Goal: Task Accomplishment & Management: Use online tool/utility

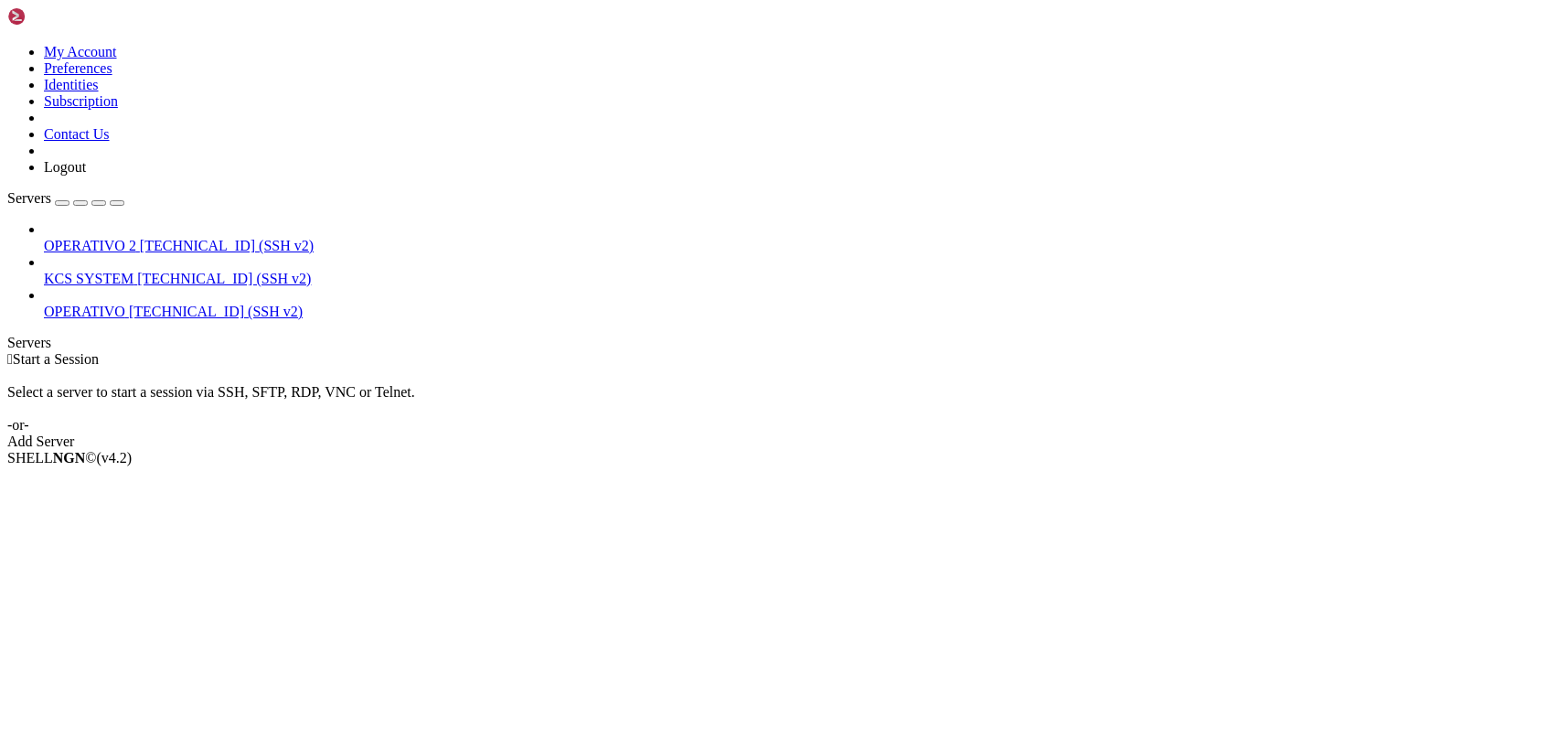
click at [134, 270] on span "KCS SYSTEM" at bounding box center [88, 278] width 89 height 16
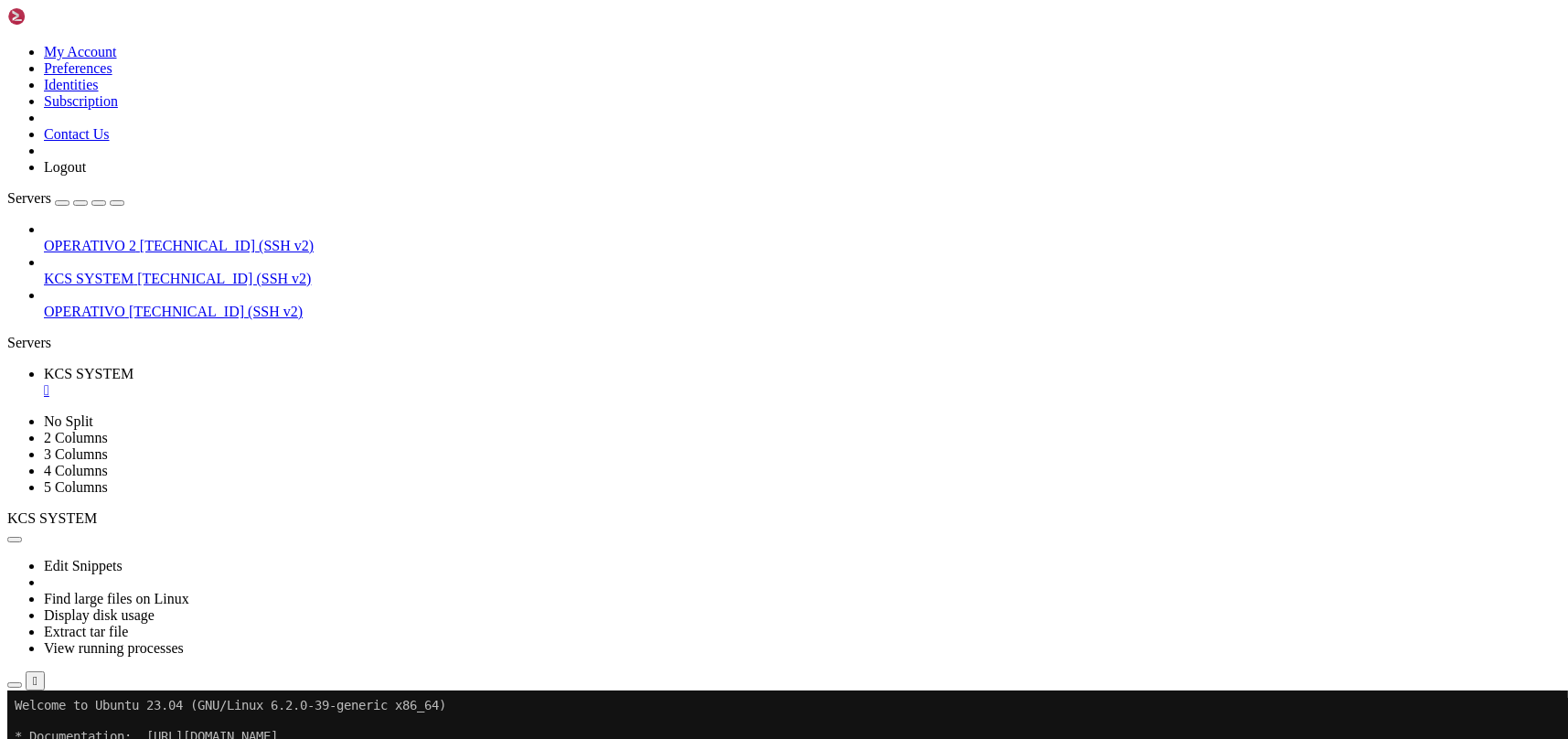
click at [22, 682] on button "button" at bounding box center [14, 685] width 15 height 6
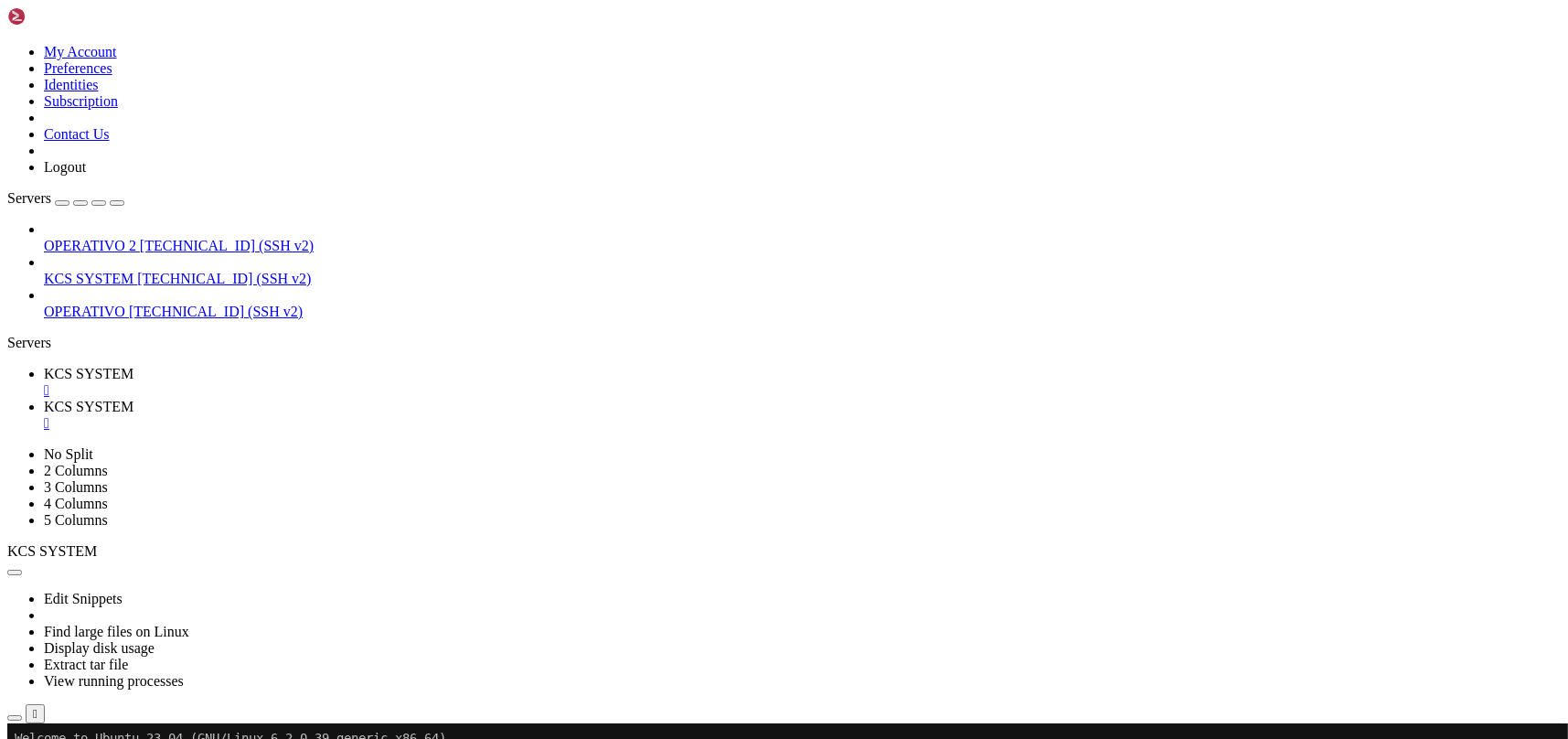
scroll to position [243, 0]
click at [361, 716] on td " static" at bounding box center [366, 725] width 713 height 18
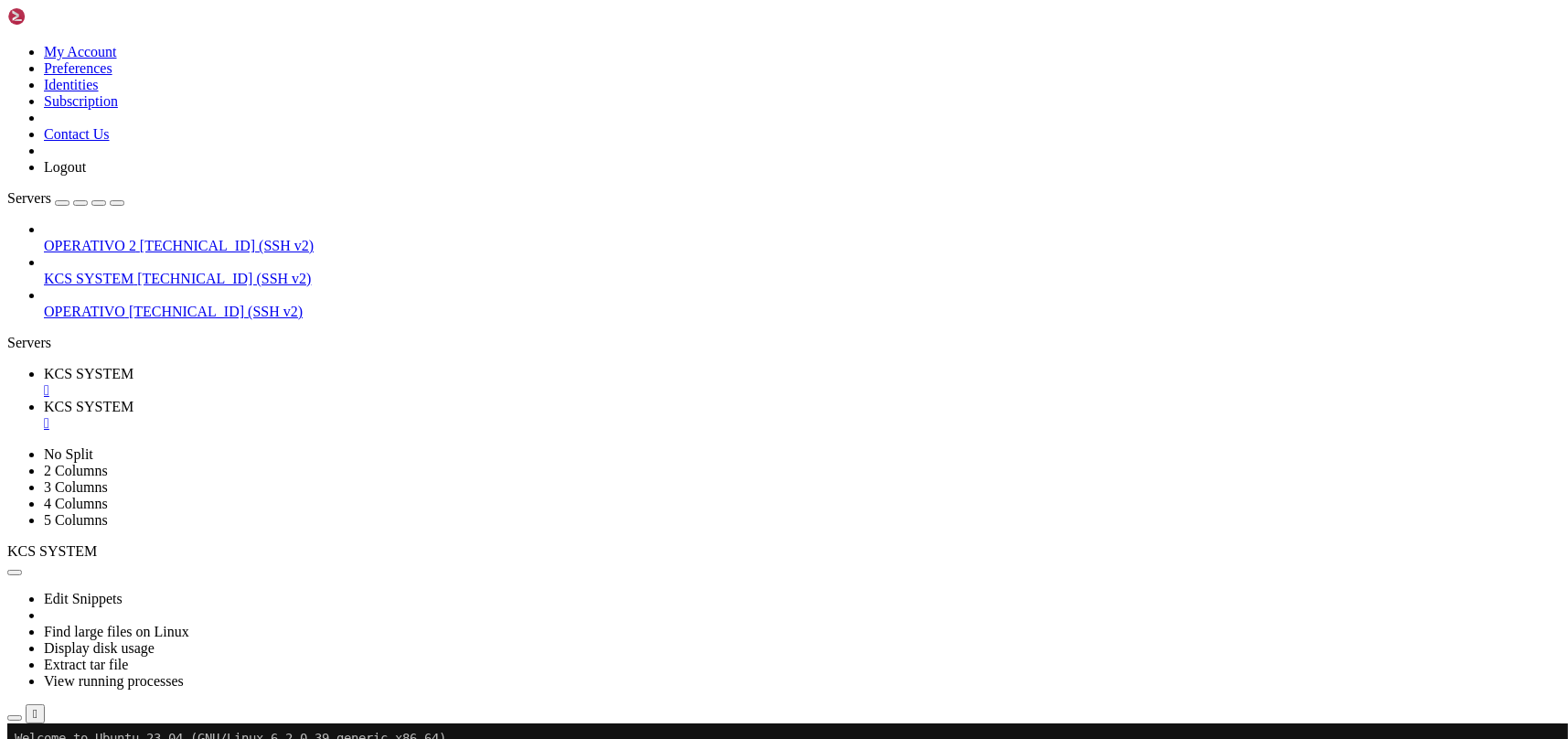
click at [361, 716] on td " static" at bounding box center [366, 725] width 713 height 18
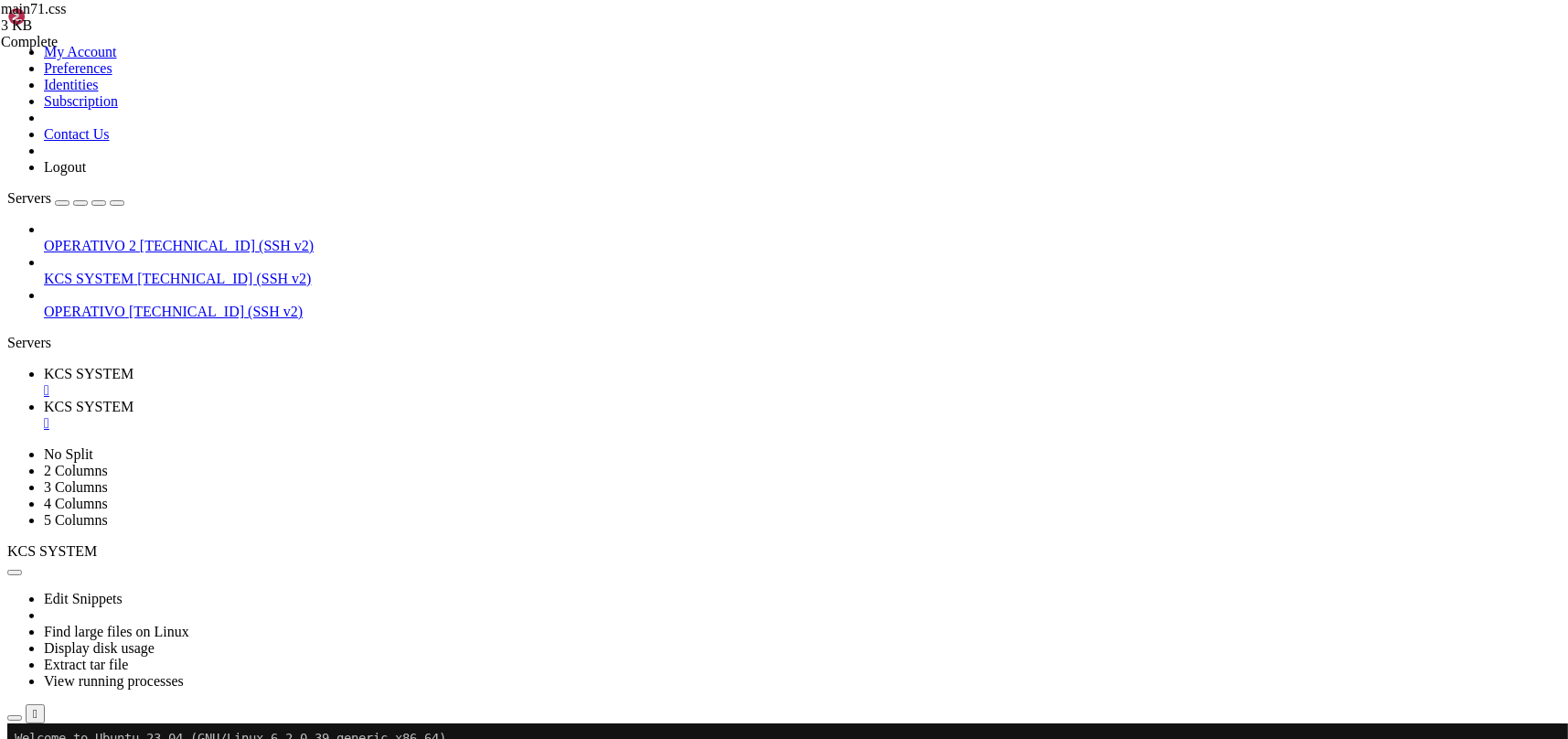
type input "/home/ubuntu/31-app-odoo2"
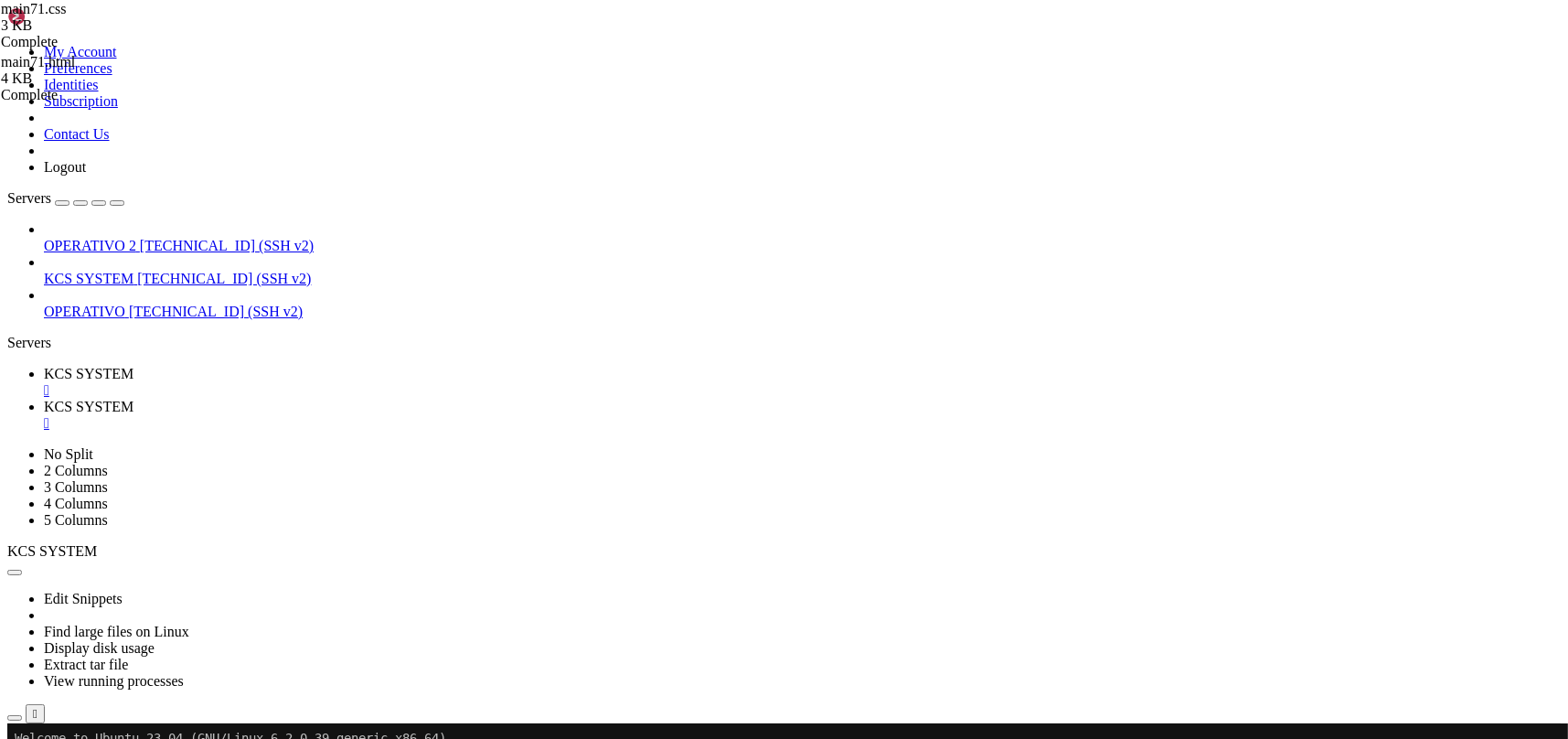
click at [134, 366] on span "KCS SYSTEM" at bounding box center [88, 373] width 89 height 16
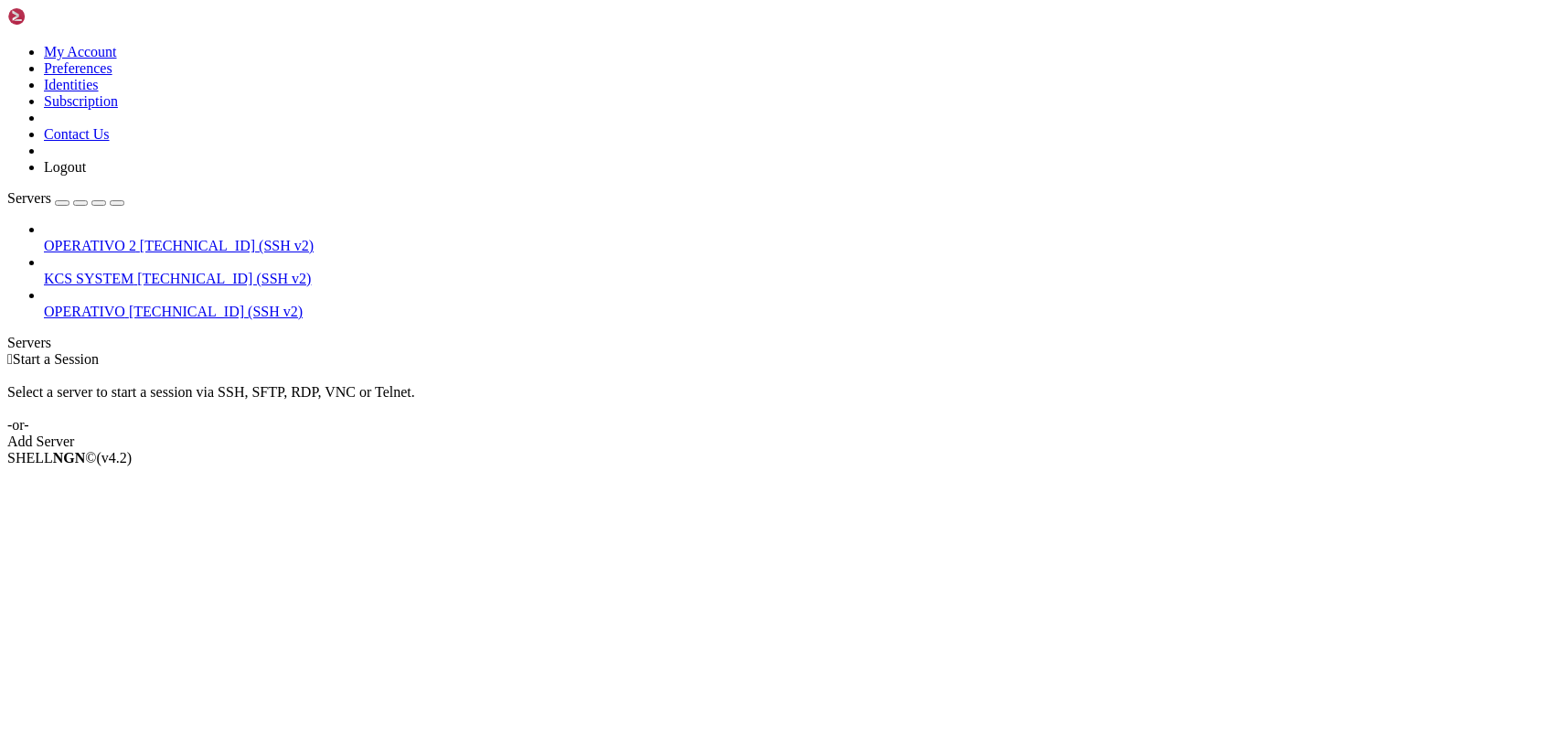
click at [134, 270] on span "KCS SYSTEM" at bounding box center [88, 278] width 89 height 16
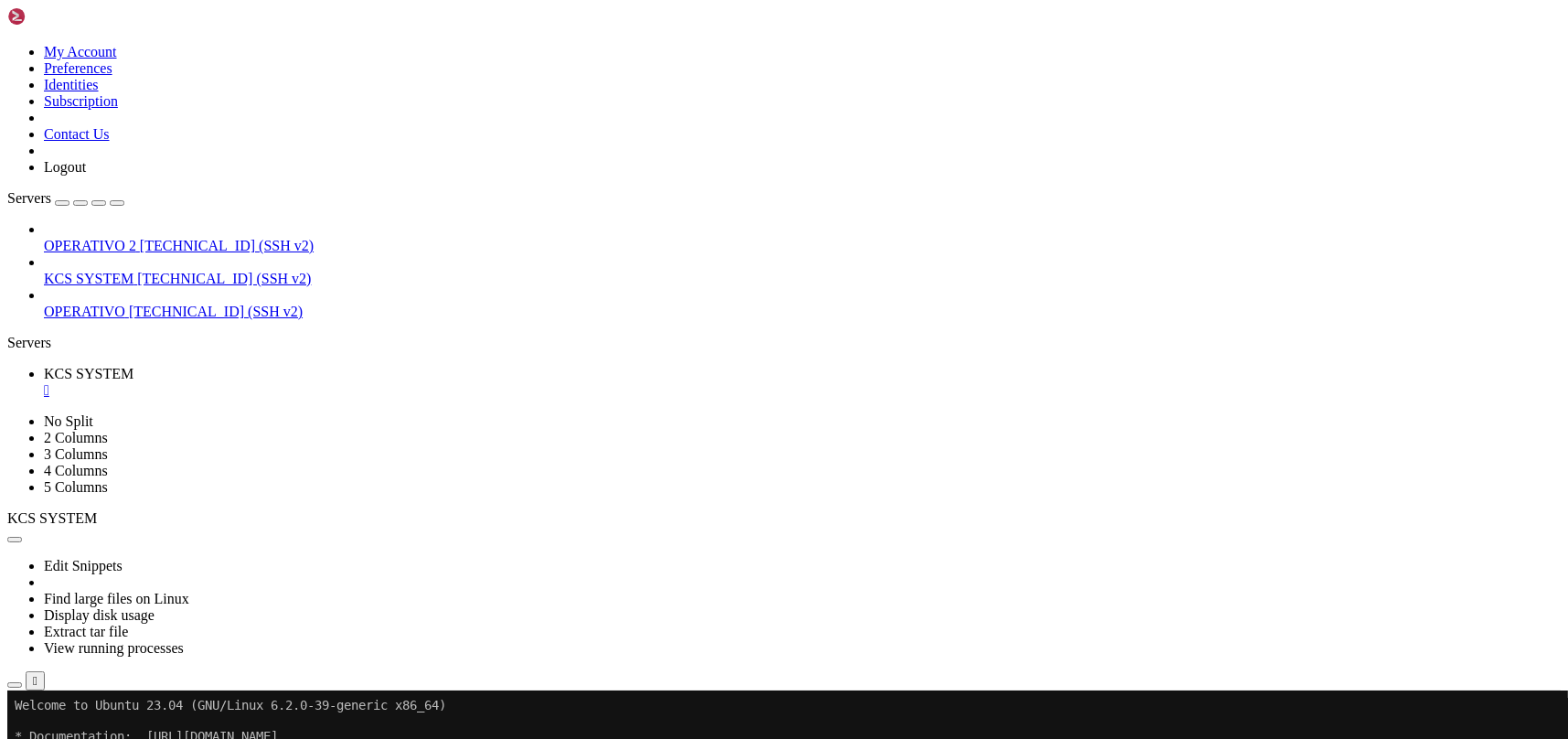
click at [15, 685] on icon "button" at bounding box center [15, 685] width 0 height 0
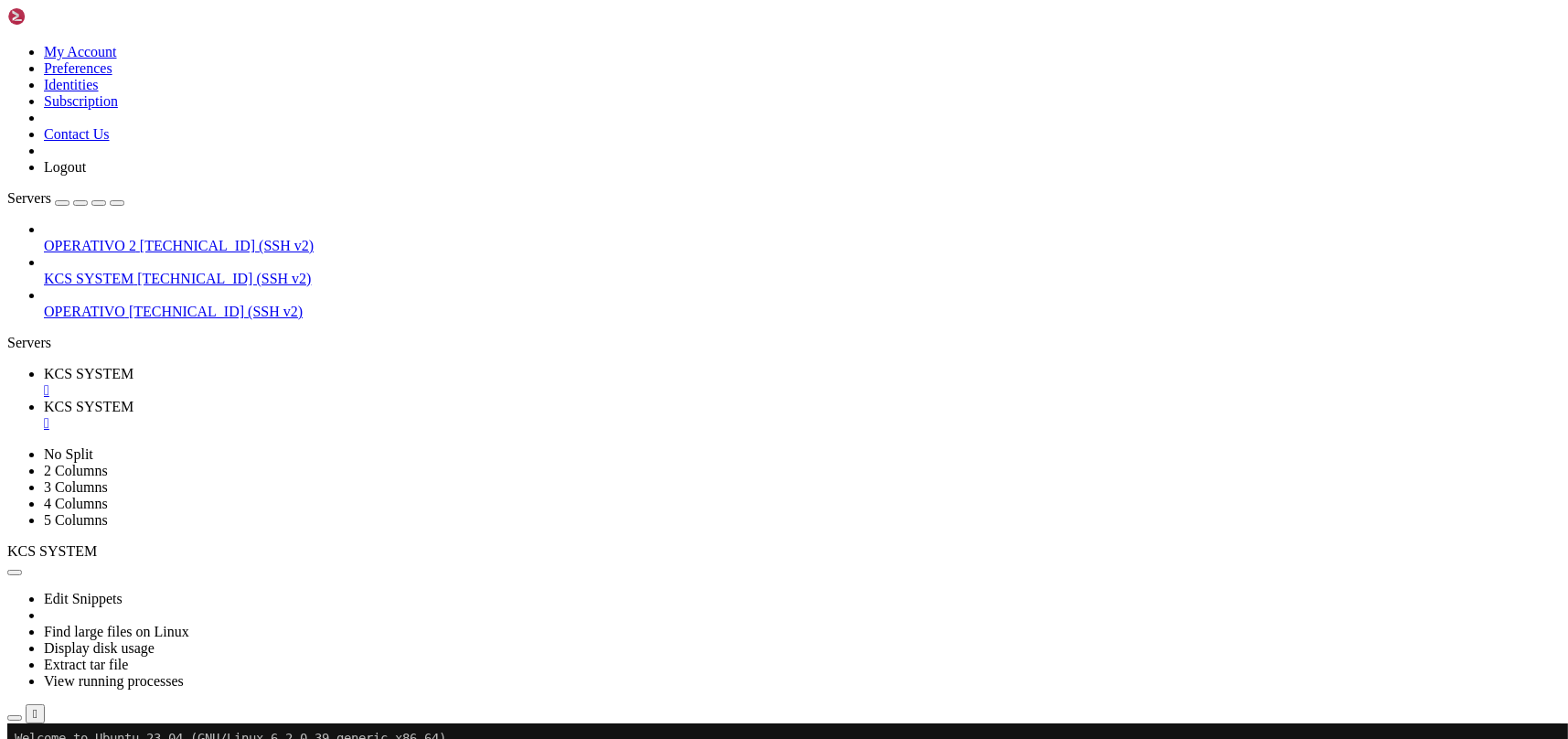
scroll to position [243, 0]
click at [440, 634] on td " templates" at bounding box center [366, 643] width 713 height 18
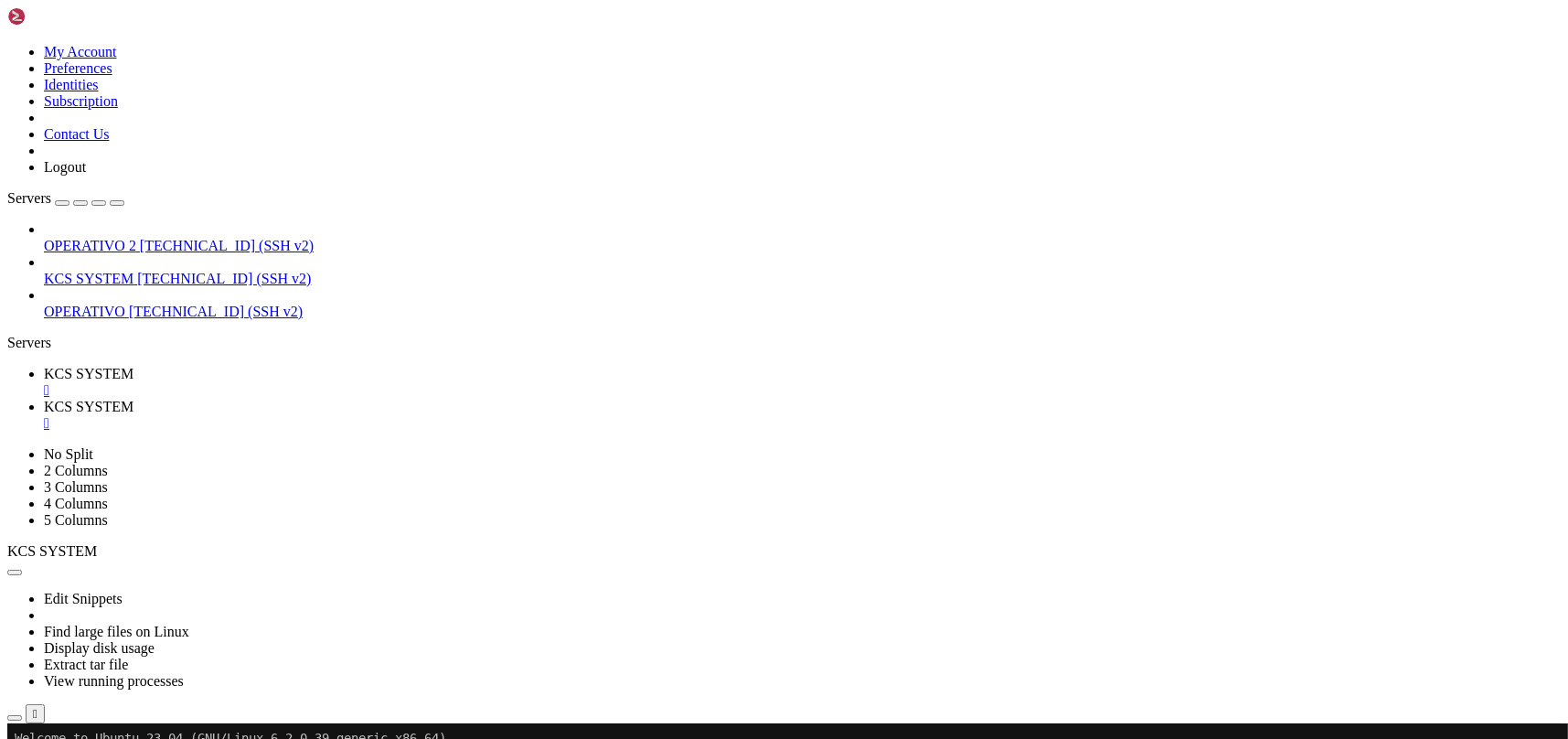
click at [440, 634] on td " templates" at bounding box center [366, 643] width 713 height 18
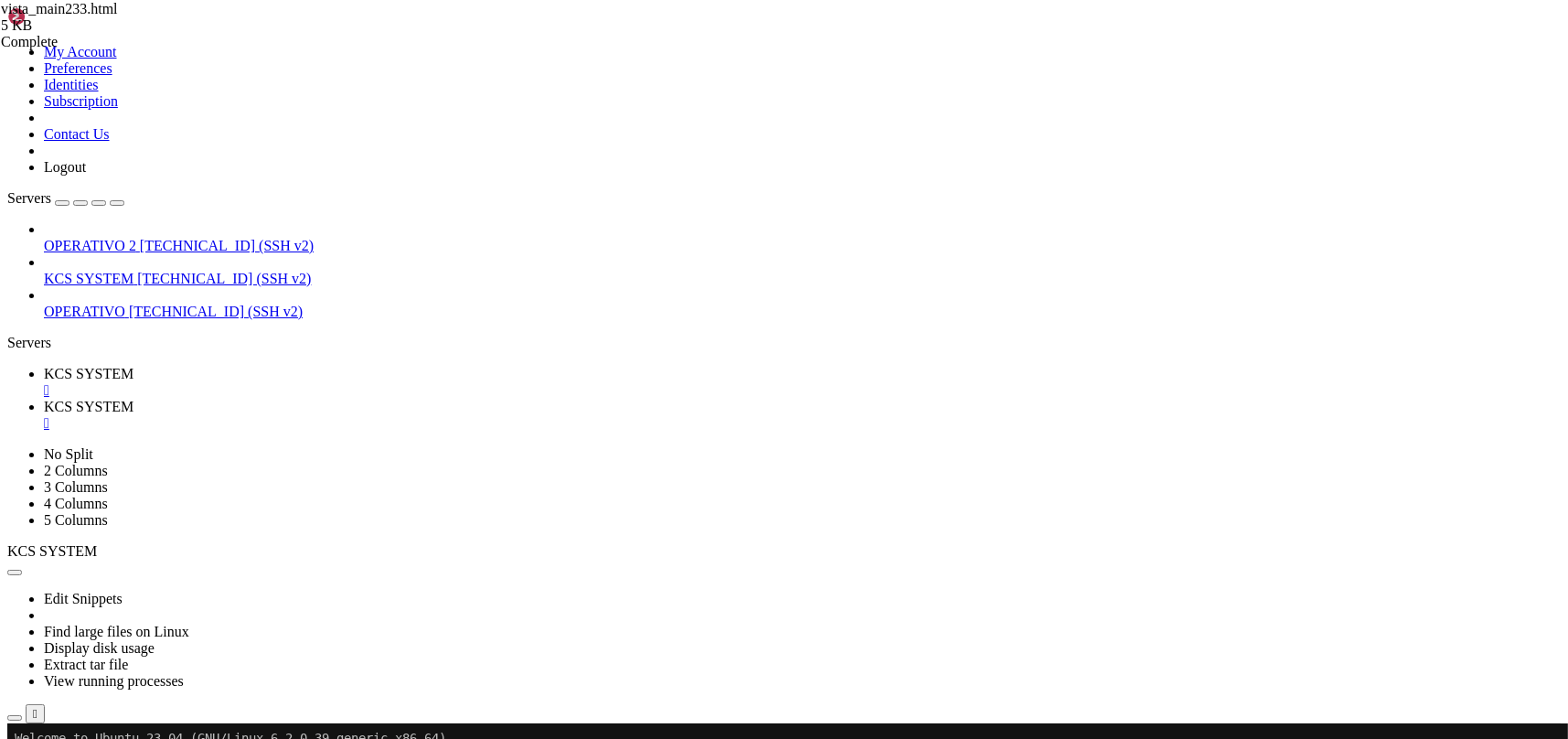
scroll to position [122, 0]
type input "/home/ubuntu/31-app-odoo2/static"
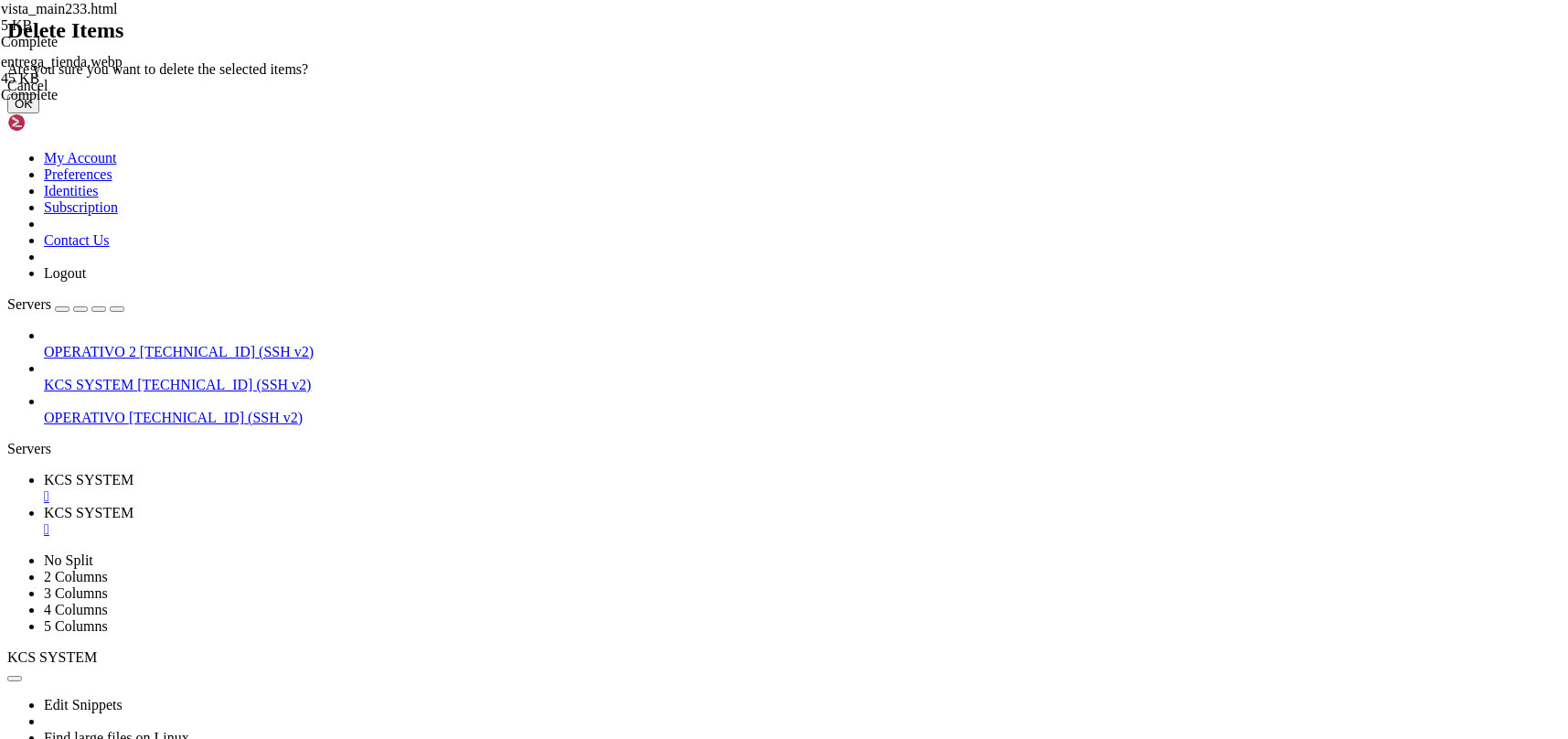
click at [913, 94] on div "Cancel" at bounding box center [784, 85] width 1553 height 17
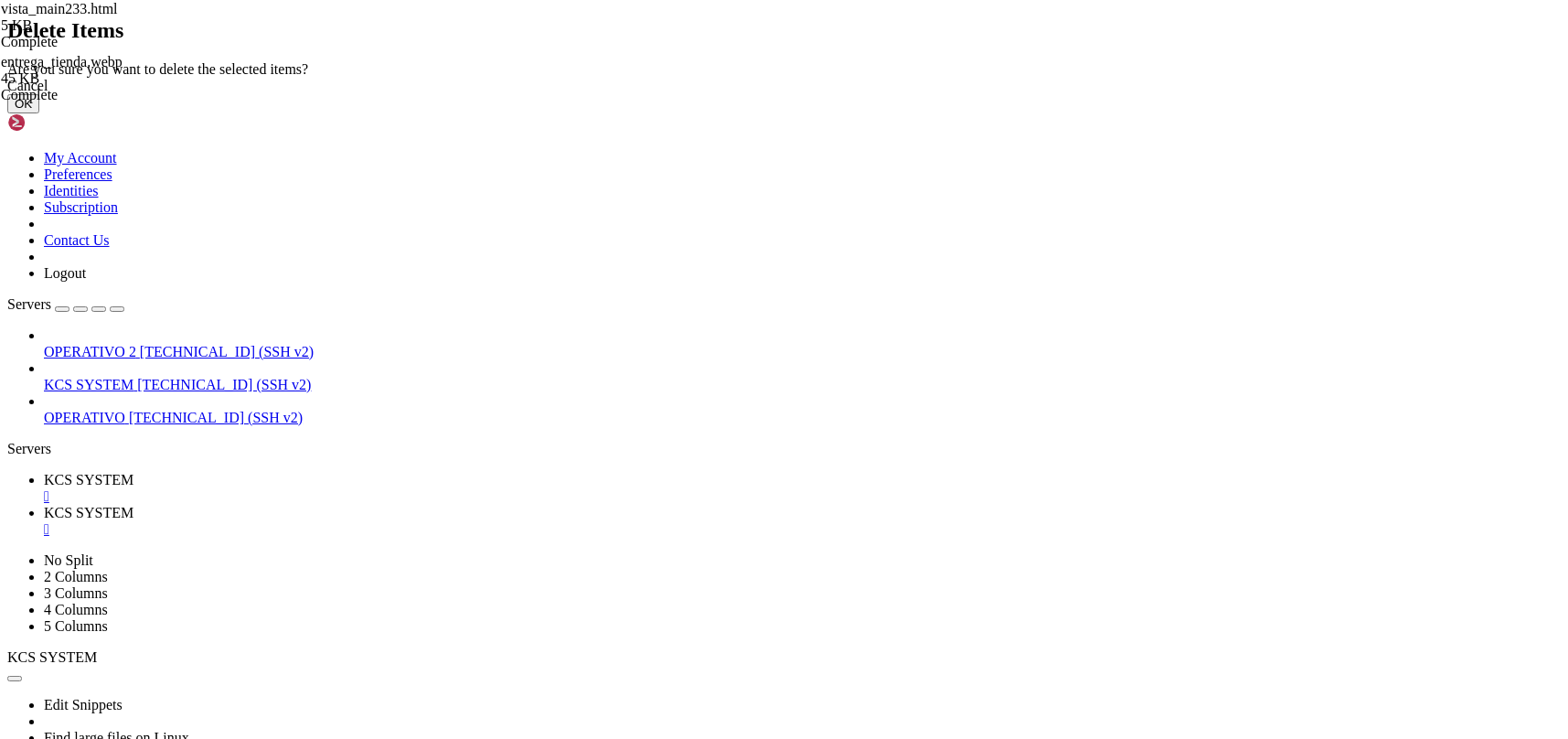
click at [40, 113] on button "OK" at bounding box center [23, 103] width 32 height 19
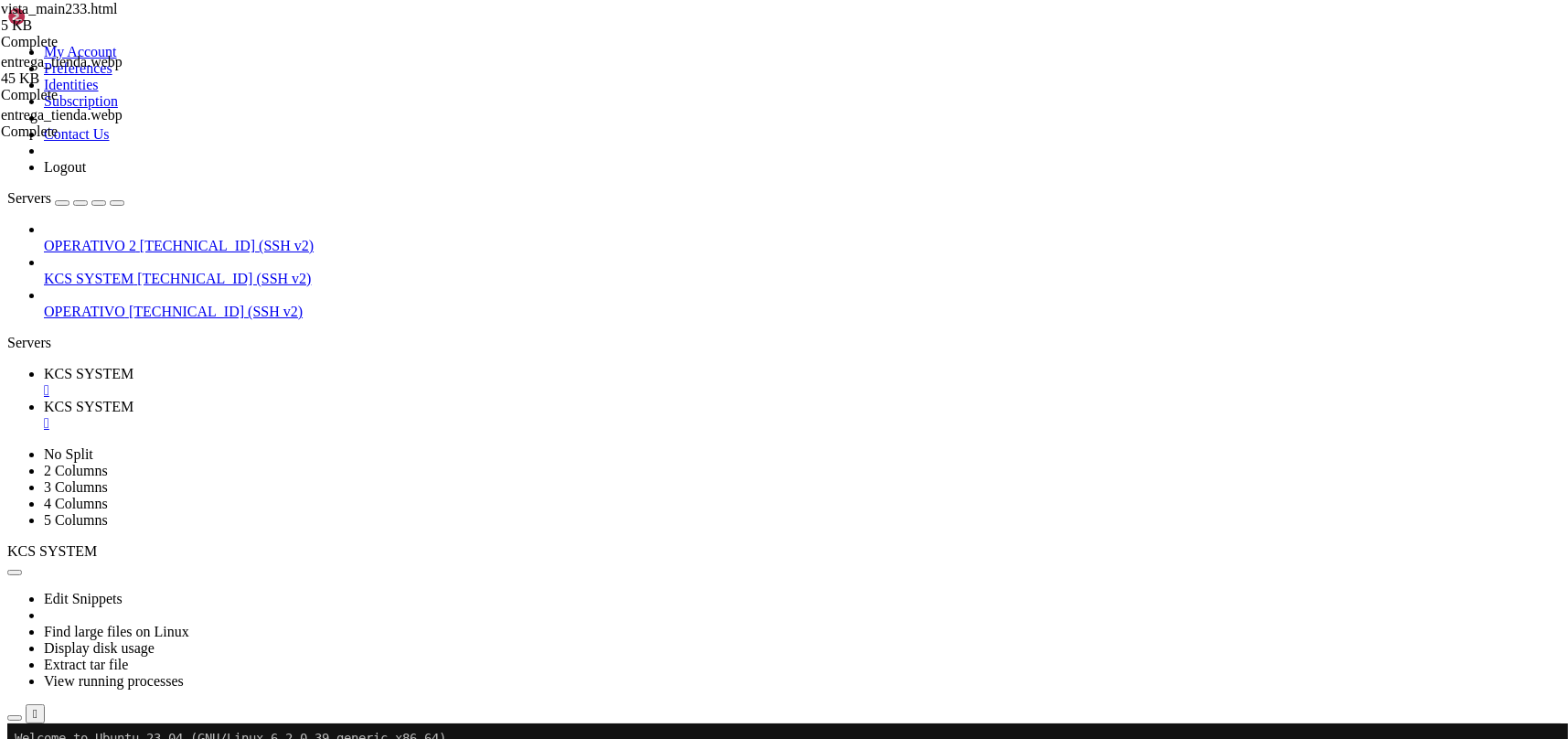
scroll to position [0, 0]
